Goal: Find specific page/section: Find specific page/section

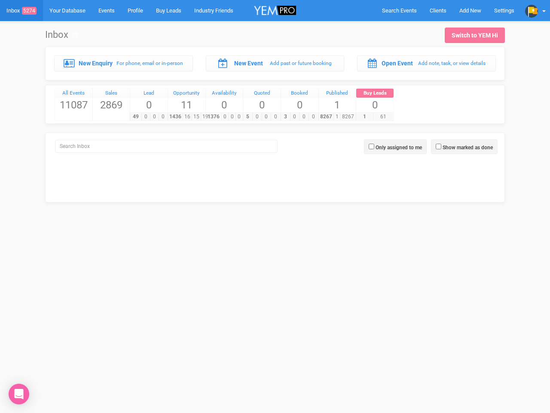
click at [275, 112] on div "5 0 0 0" at bounding box center [261, 116] width 37 height 9
click at [399, 10] on span "Search Events" at bounding box center [399, 10] width 35 height 6
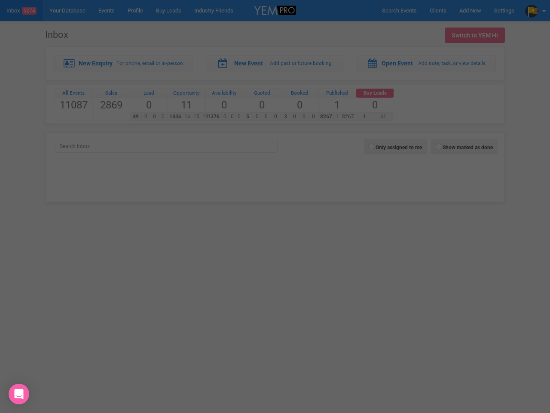
click at [470, 10] on div at bounding box center [275, 206] width 550 height 413
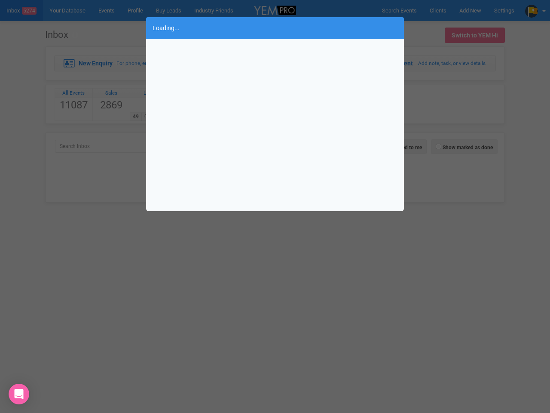
click at [536, 10] on div "Loading..." at bounding box center [275, 206] width 550 height 413
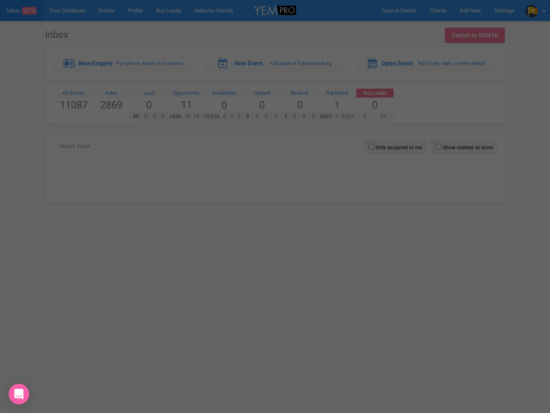
click at [464, 147] on div "Loading..." at bounding box center [275, 206] width 550 height 413
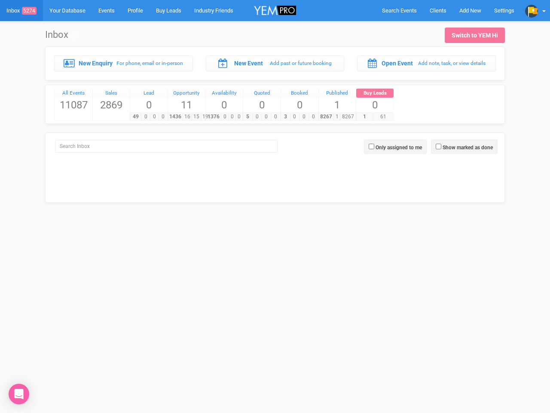
click at [396, 147] on body "Search Events Clients Add New New Client New Event New Enquiry Settings [PERSON…" at bounding box center [275, 112] width 550 height 224
click at [19, 394] on icon "Open Intercom Messenger" at bounding box center [19, 394] width 9 height 10
click at [275, 112] on div "5 0 0 0" at bounding box center [261, 116] width 37 height 9
click at [399, 10] on span "Search Events" at bounding box center [399, 10] width 35 height 6
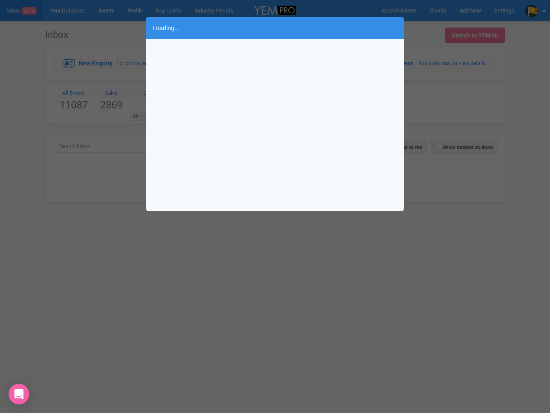
click at [536, 10] on div "Loading..." at bounding box center [275, 206] width 550 height 413
click at [464, 147] on div "Loading..." at bounding box center [275, 206] width 550 height 413
